Goal: Transaction & Acquisition: Purchase product/service

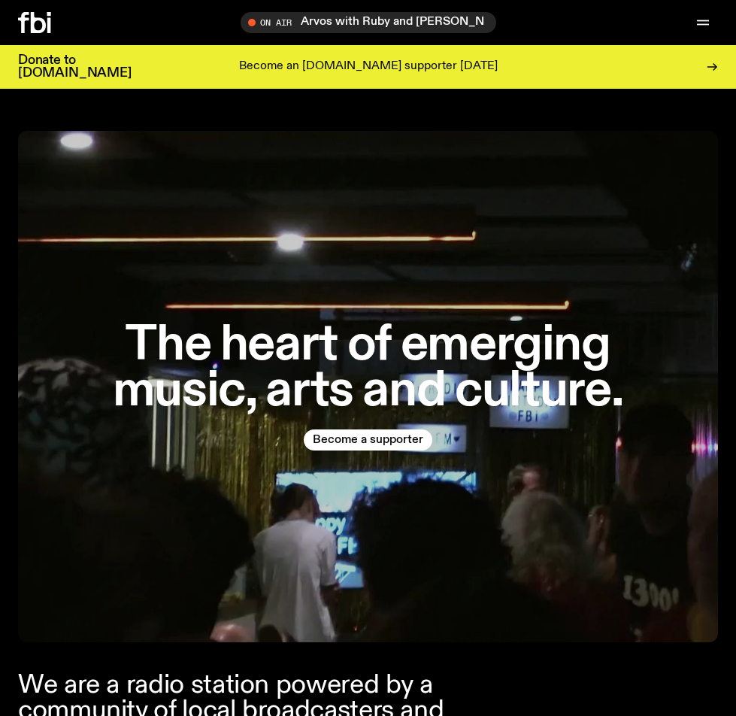
click at [350, 65] on p "Become an [DOMAIN_NAME] supporter [DATE]" at bounding box center [368, 67] width 259 height 14
click at [392, 432] on button "Become a supporter" at bounding box center [368, 439] width 129 height 21
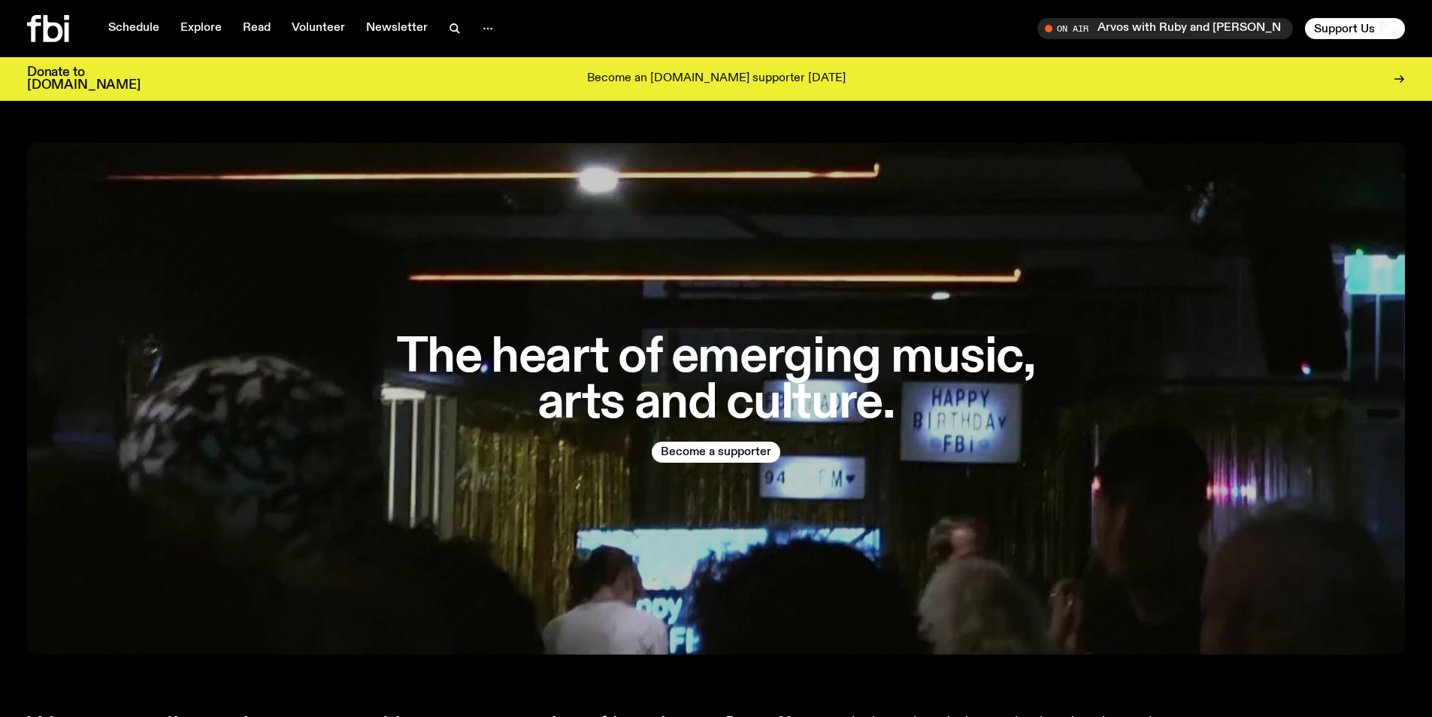
click at [735, 27] on div "On Air Arvos with Ruby and Al Tune in live Support Us" at bounding box center [1064, 28] width 683 height 21
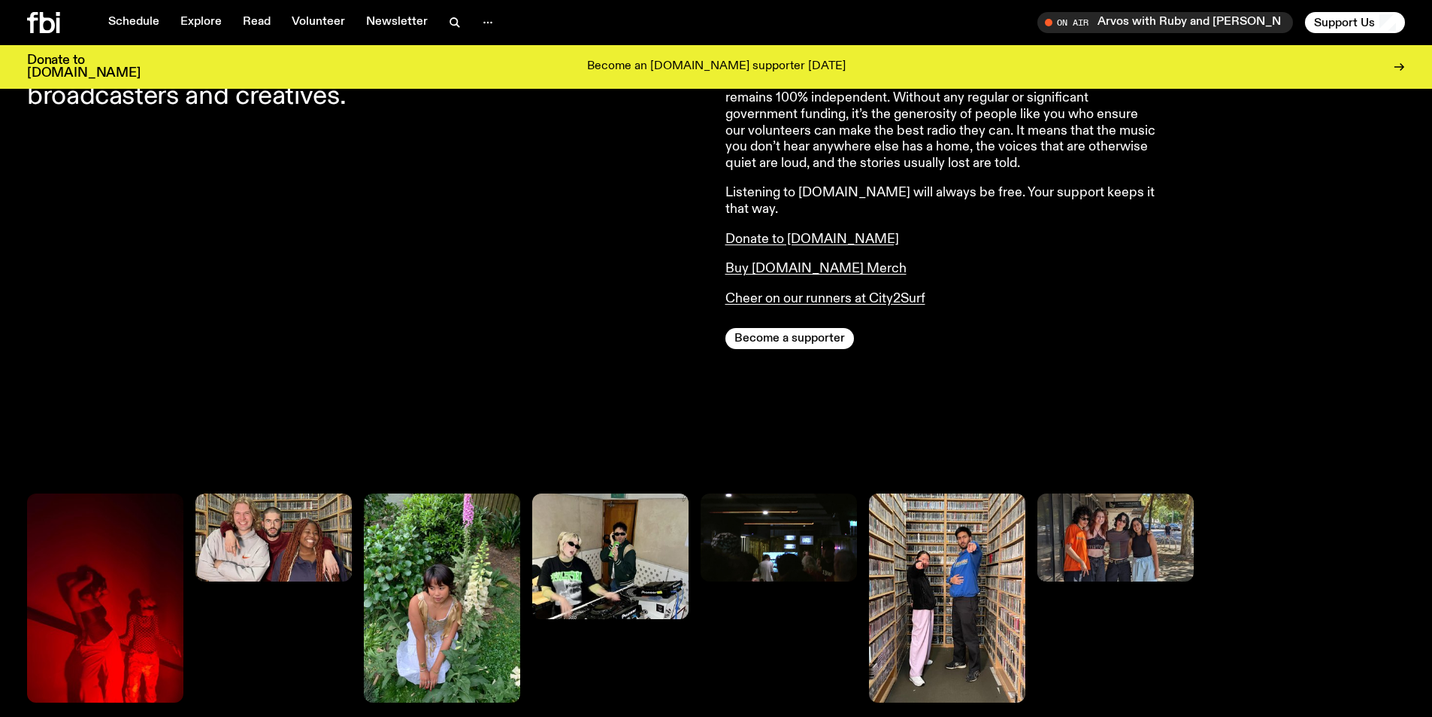
scroll to position [667, 0]
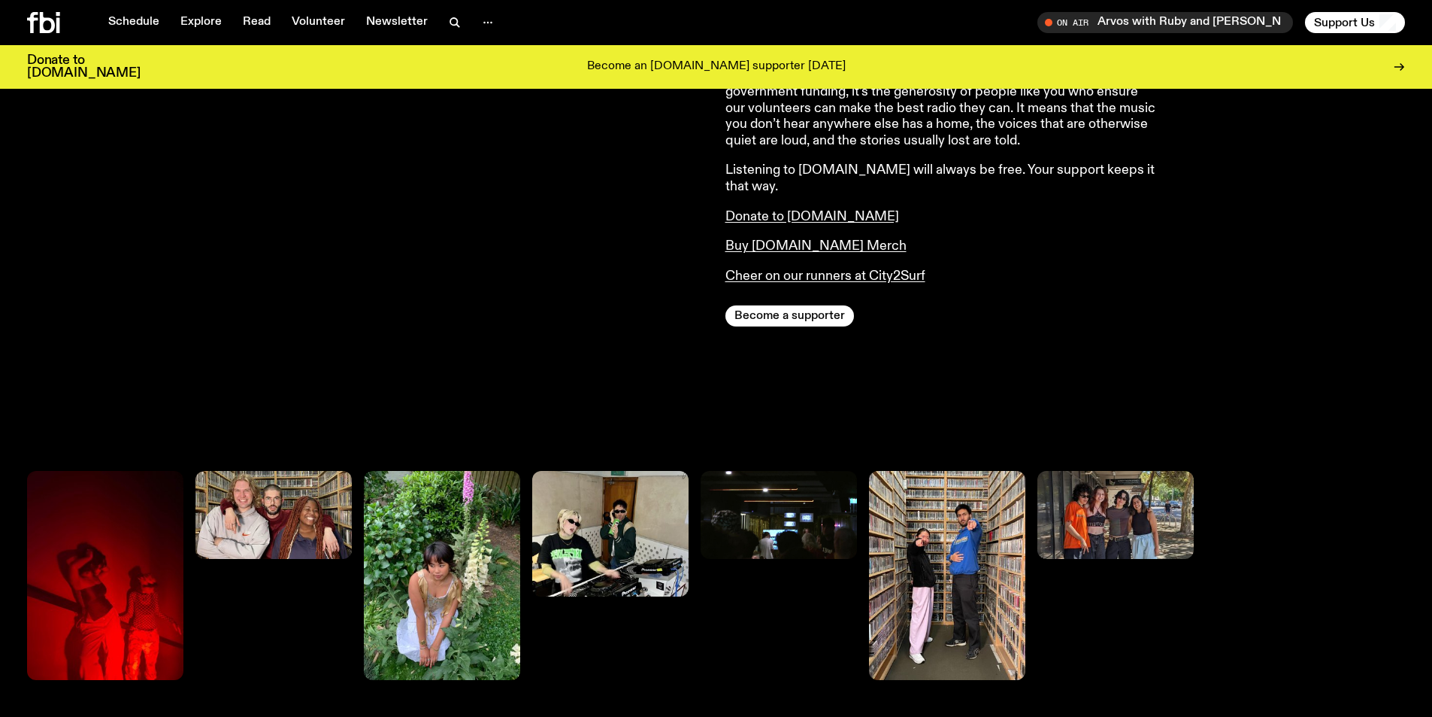
click at [735, 209] on p "Donate to [DOMAIN_NAME]" at bounding box center [942, 217] width 433 height 17
click at [735, 268] on p "Cheer on our runners at City2Surf" at bounding box center [942, 276] width 433 height 17
click at [735, 269] on link "Cheer on our runners at City2Surf" at bounding box center [826, 276] width 200 height 14
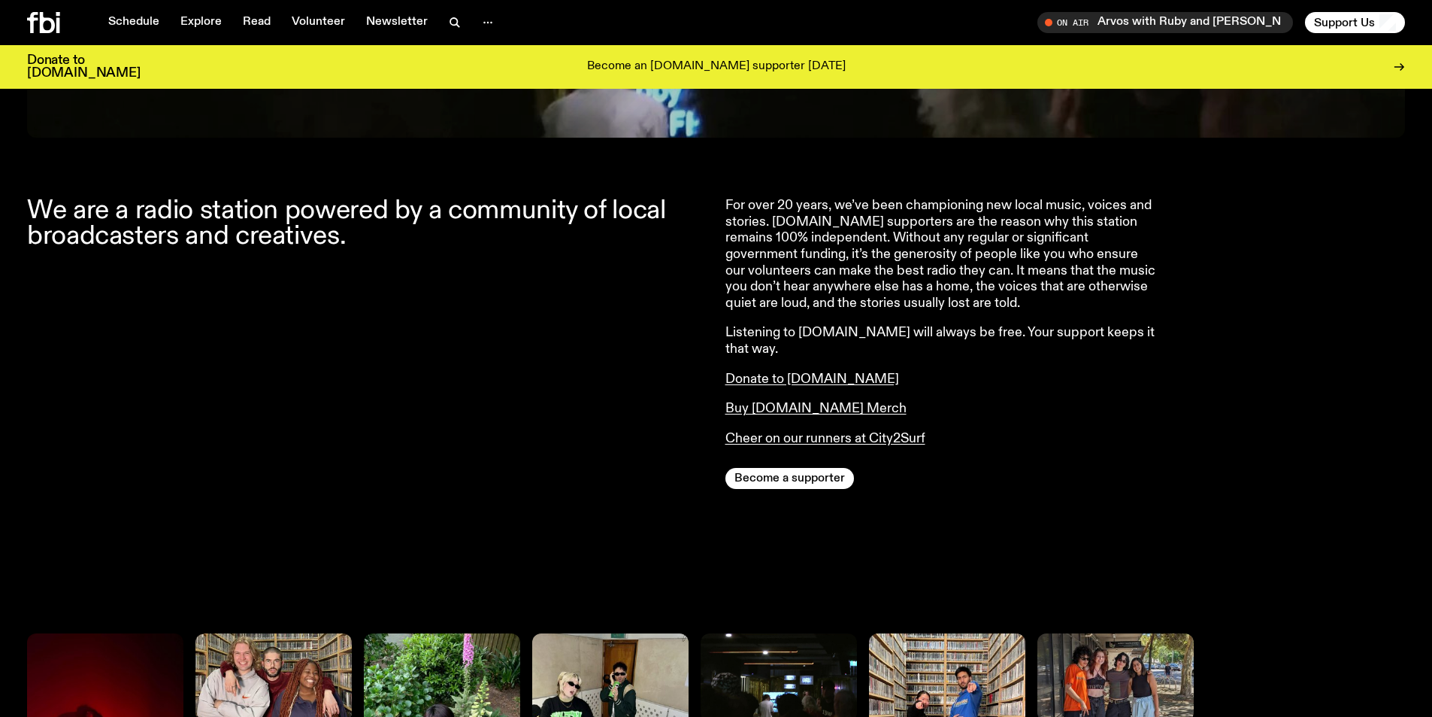
scroll to position [366, 0]
